Goal: Obtain resource: Obtain resource

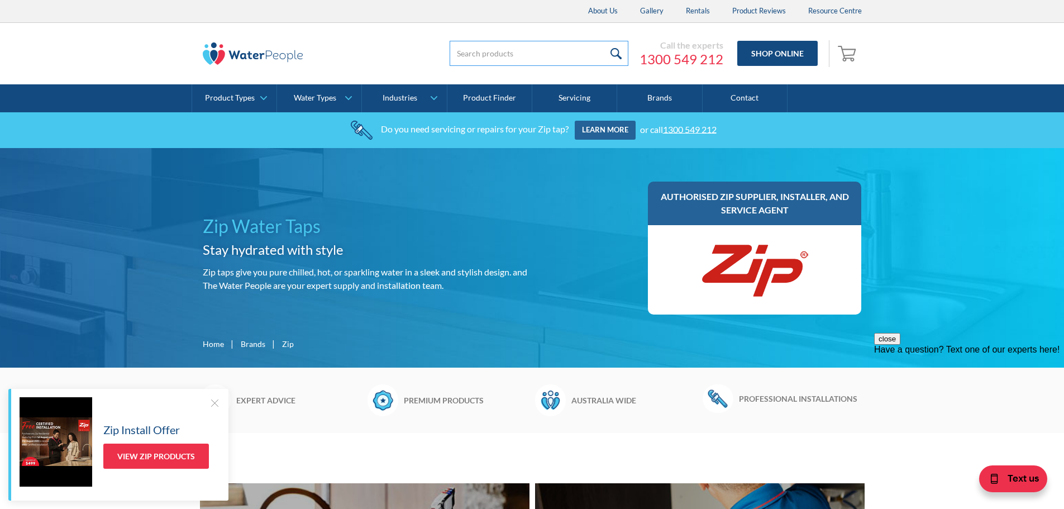
click at [558, 51] on input "search" at bounding box center [539, 53] width 179 height 25
type input "g5 bc20 classic"
click at [605, 41] on input "submit" at bounding box center [617, 53] width 24 height 25
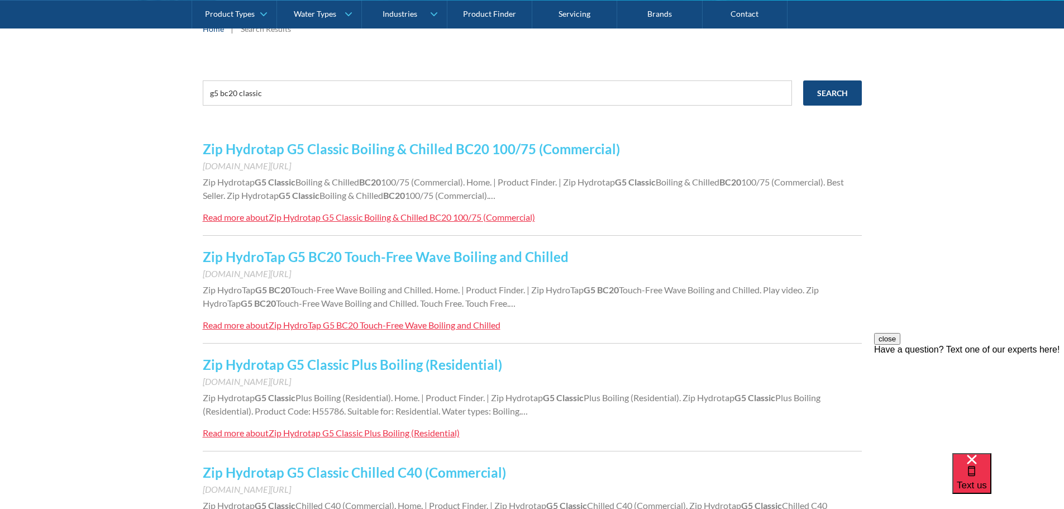
click at [332, 216] on div "Zip Hydrotap G5 Classic Boiling & Chilled BC20 100/75 (Commercial)" at bounding box center [402, 217] width 267 height 11
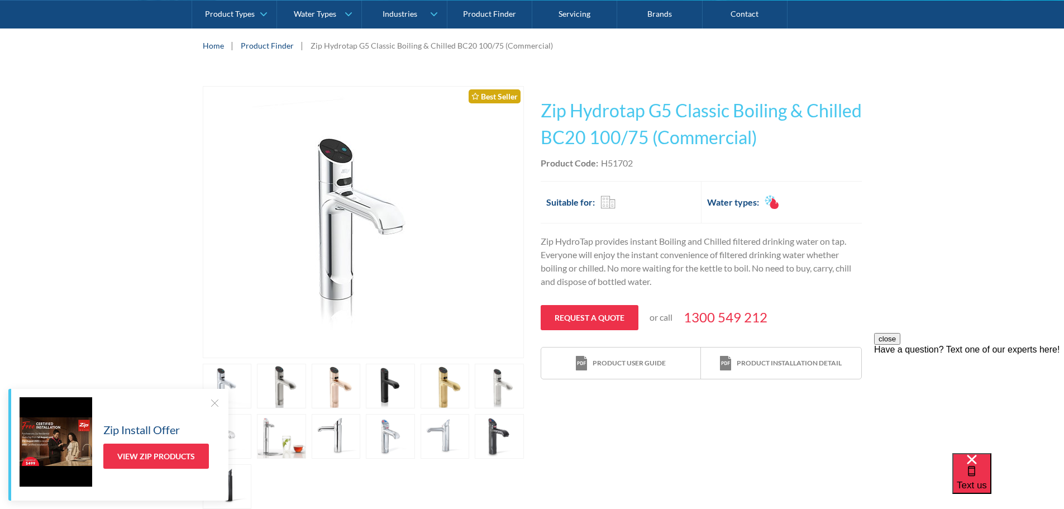
scroll to position [223, 0]
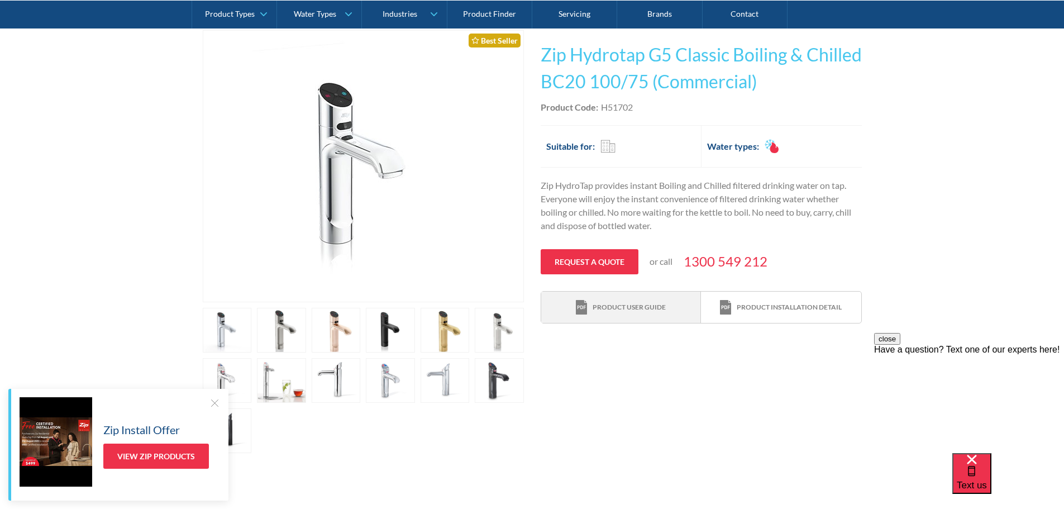
click at [661, 308] on div "Product user guide" at bounding box center [629, 307] width 73 height 10
